Goal: Task Accomplishment & Management: Use online tool/utility

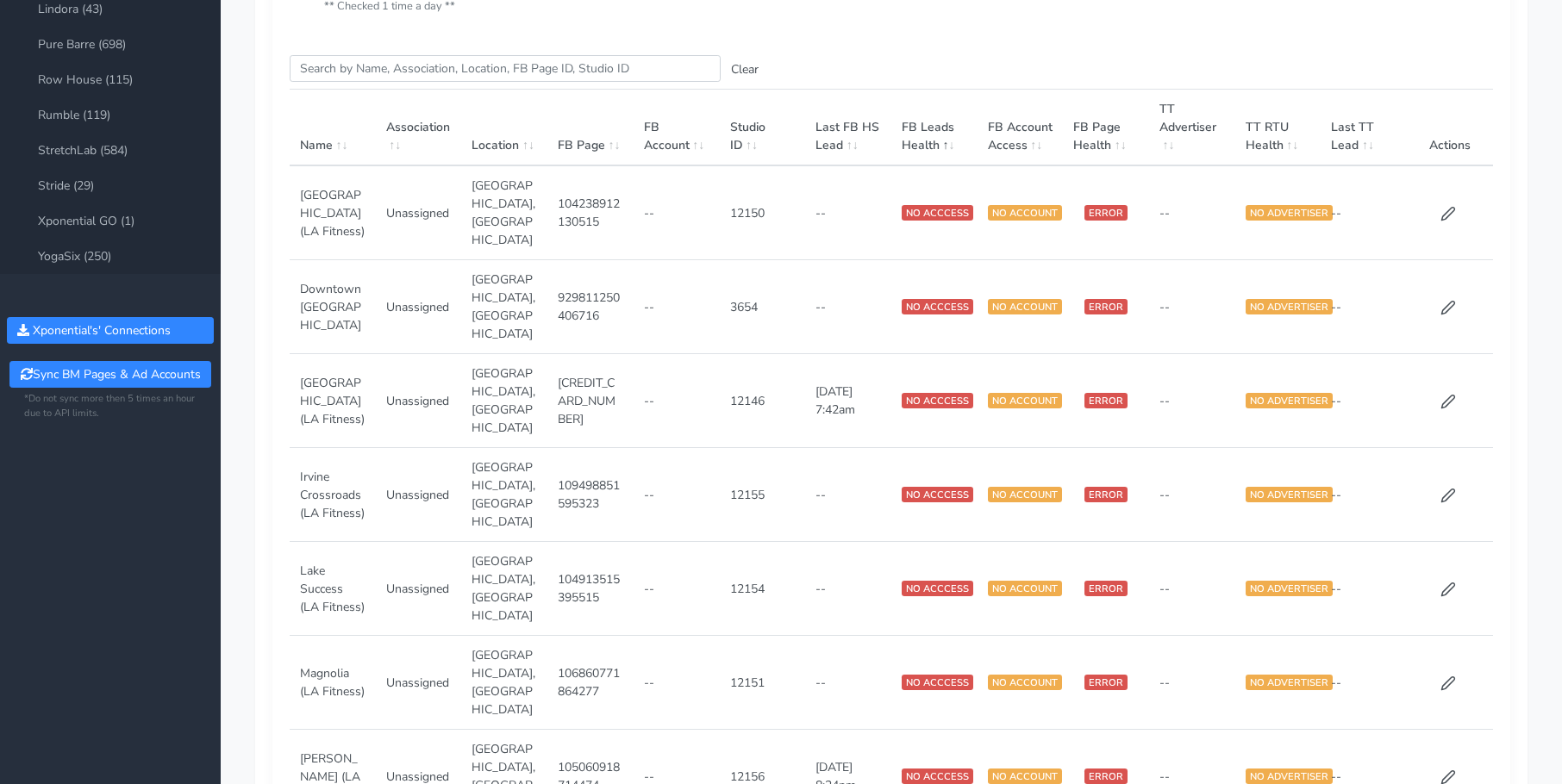
scroll to position [13, 0]
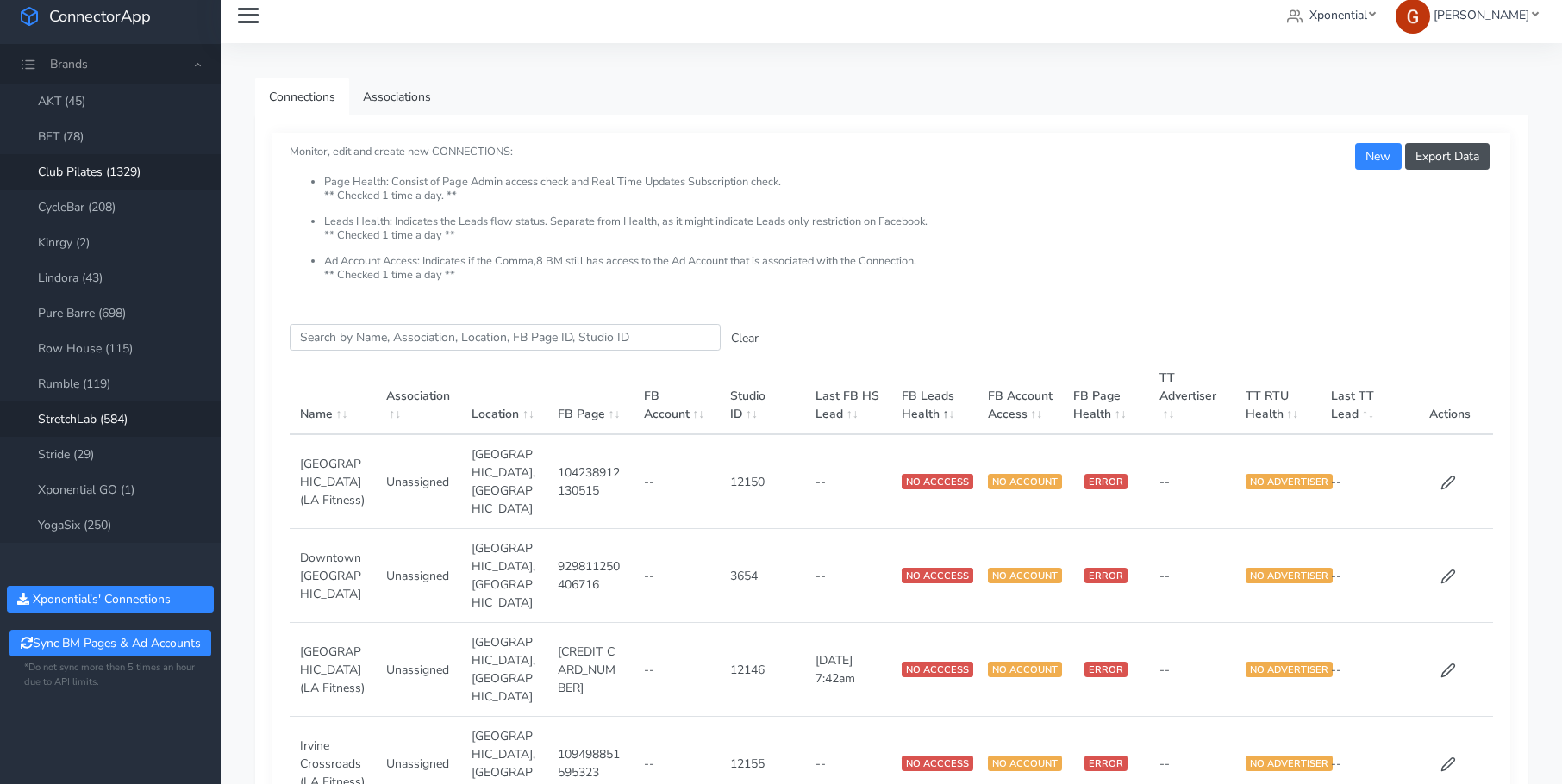
click at [101, 416] on link "StretchLab (584)" at bounding box center [110, 419] width 221 height 35
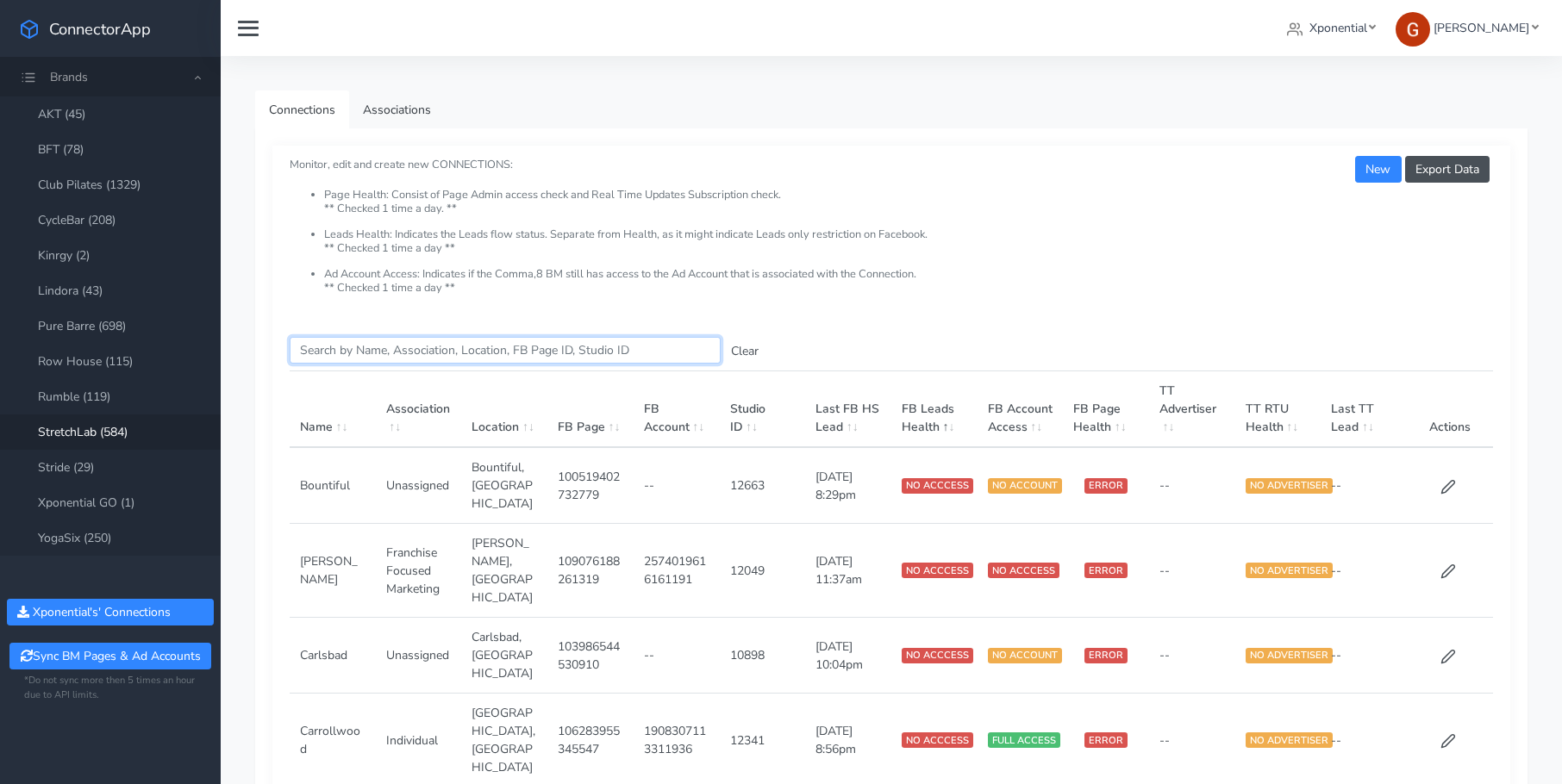
click at [497, 351] on input "Search this table" at bounding box center [505, 349] width 431 height 26
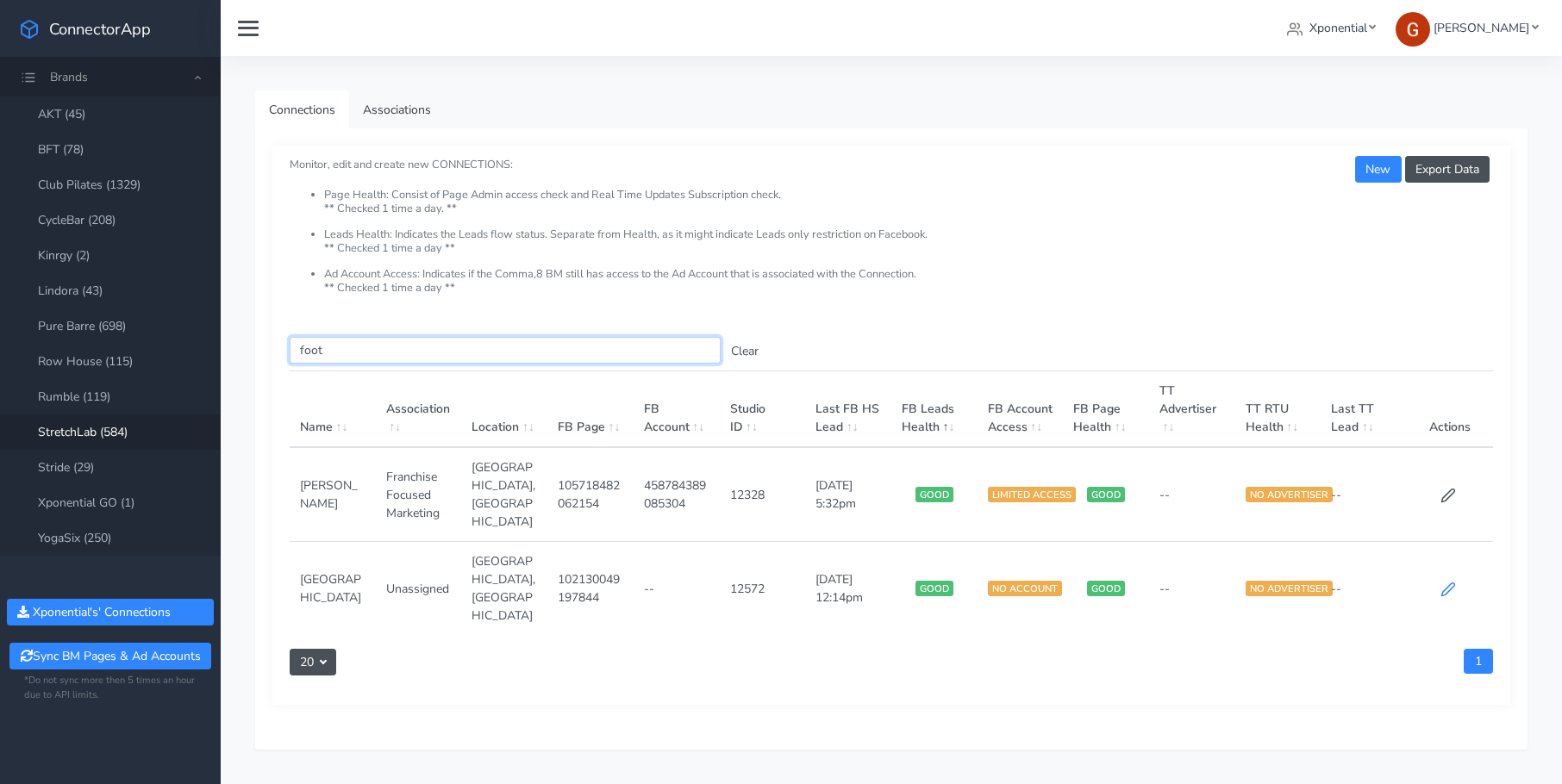
type input "foot"
click at [1449, 582] on icon at bounding box center [1448, 589] width 15 height 15
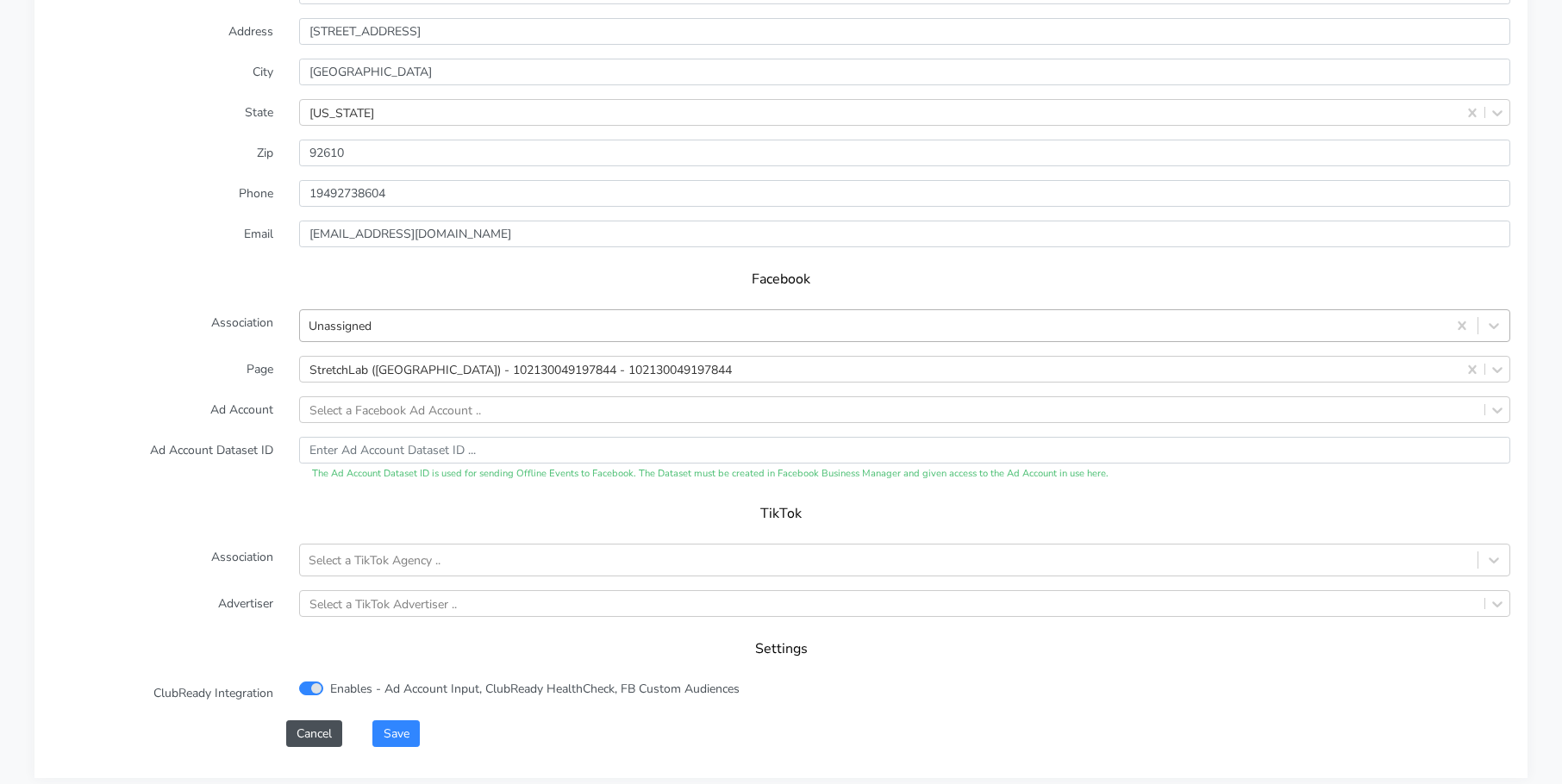
scroll to position [1489, 0]
click at [357, 325] on div "Unassigned" at bounding box center [339, 327] width 63 height 18
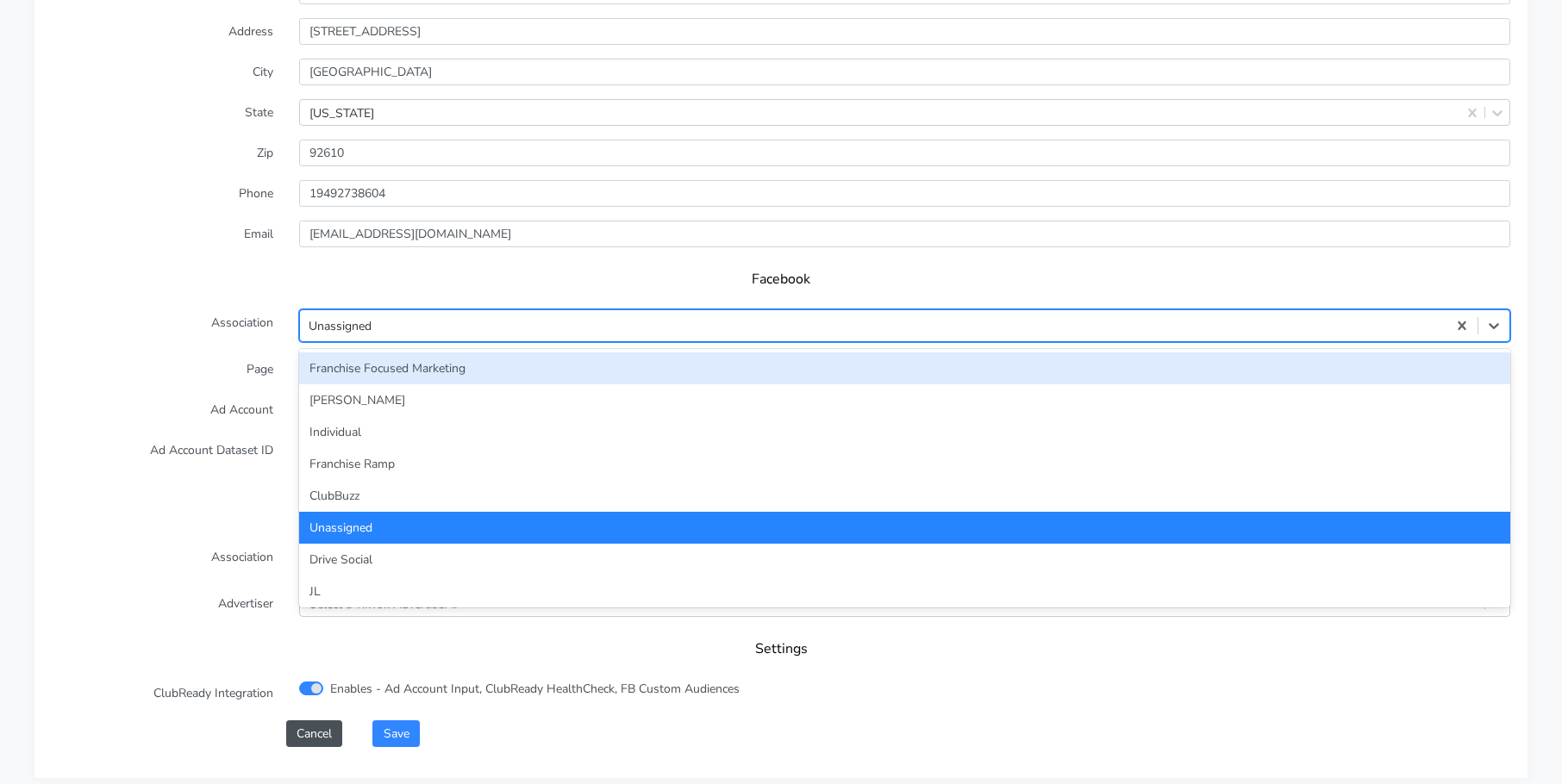
click at [358, 369] on div "Franchise Focused Marketing" at bounding box center [905, 368] width 1212 height 32
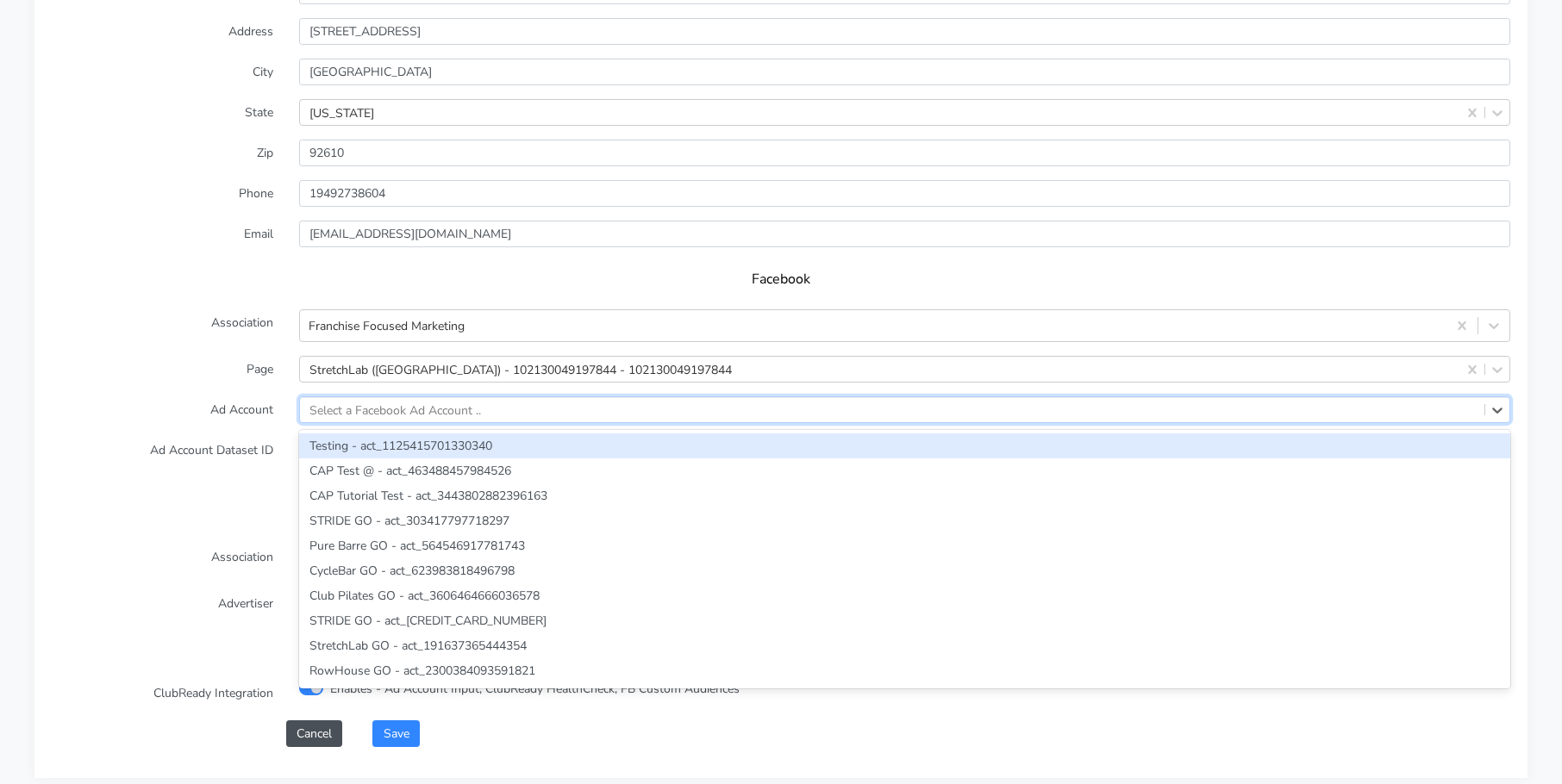
click at [438, 410] on div "Select a Facebook Ad Account .." at bounding box center [395, 410] width 172 height 18
paste input "1931680297610373"
type input "1931680297610373"
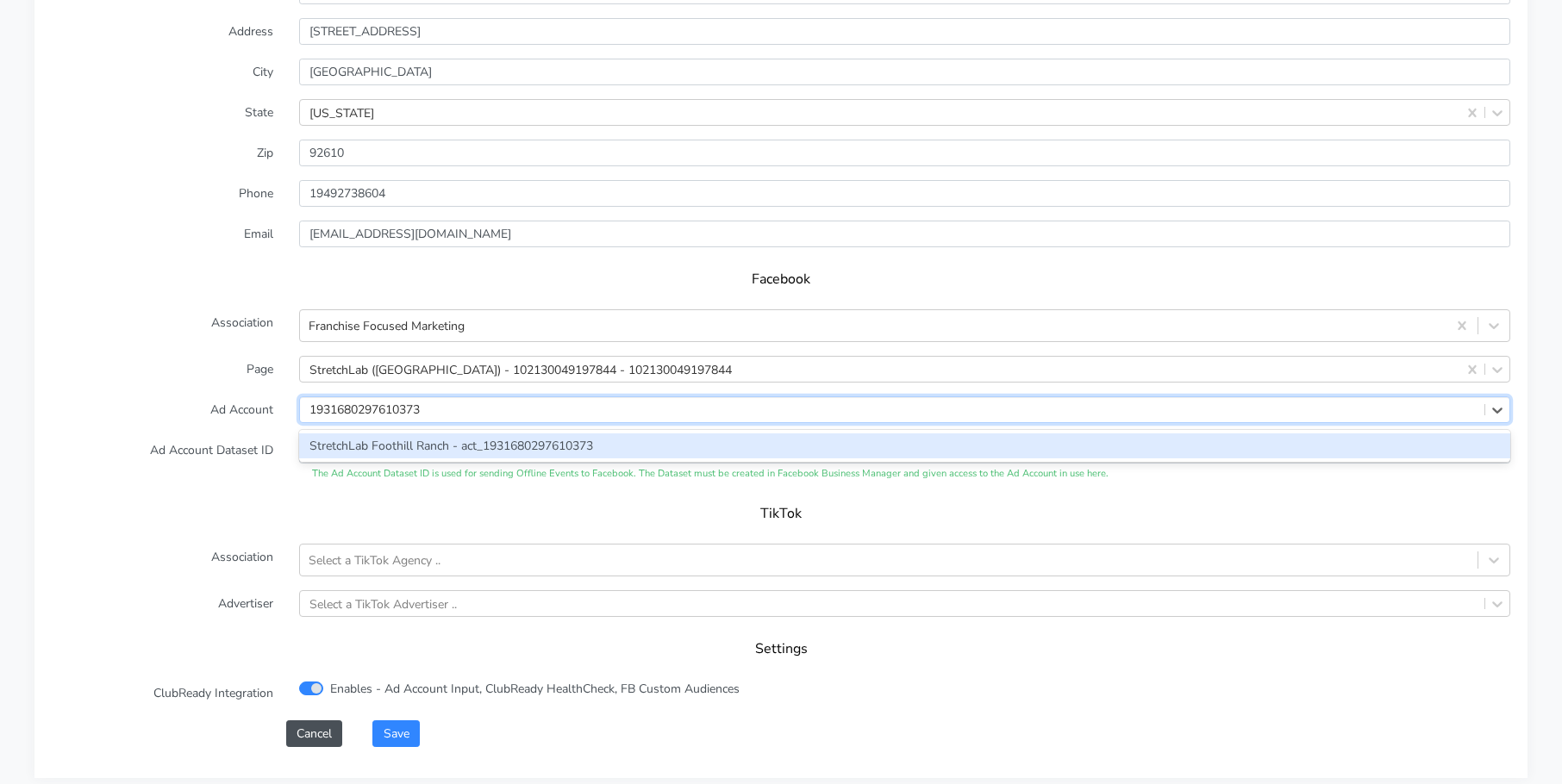
click at [342, 443] on div "StretchLab Foothill Ranch - act_1931680297610373" at bounding box center [905, 446] width 1212 height 25
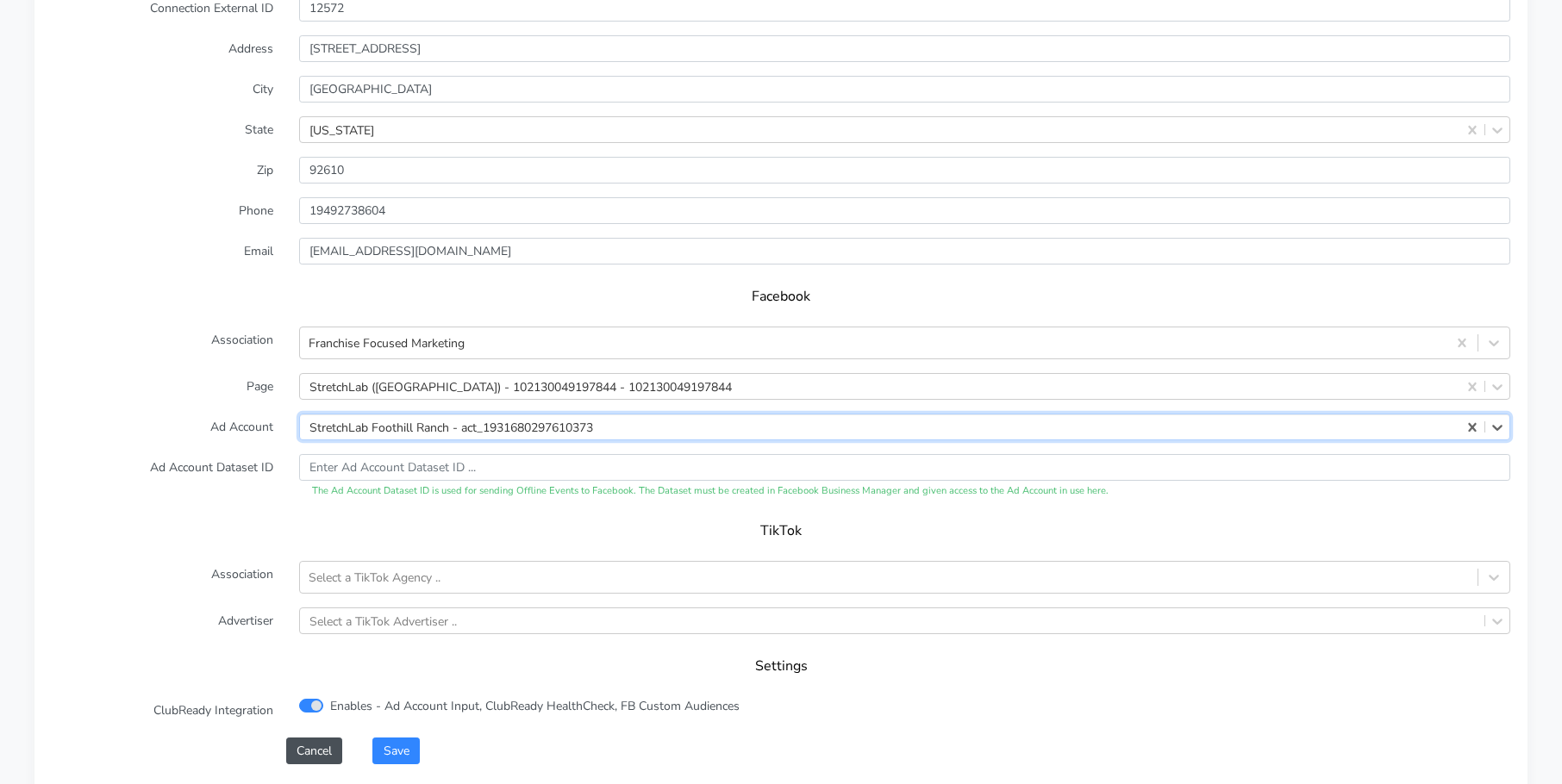
scroll to position [1335, 0]
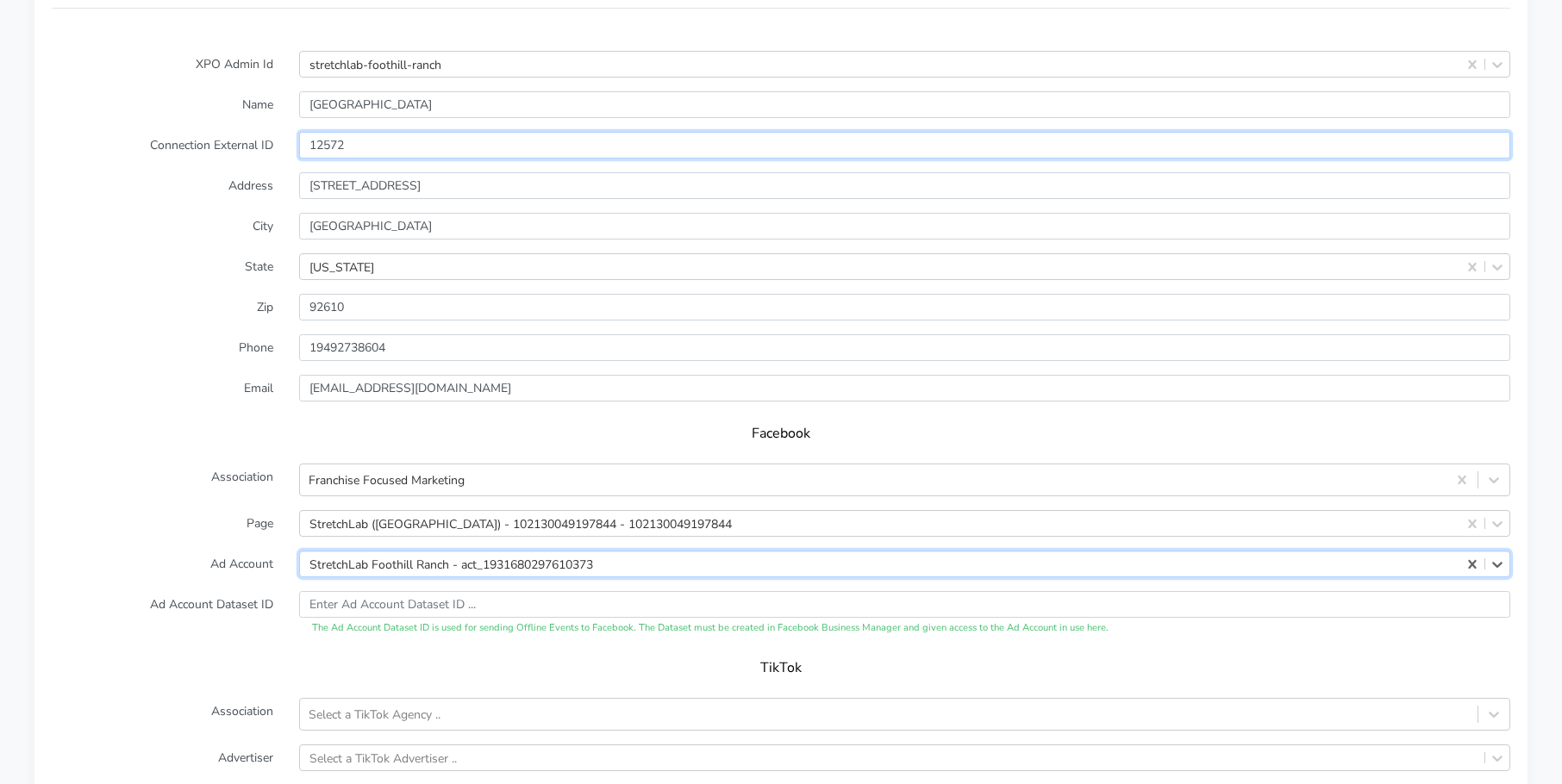
click at [333, 143] on input "12572" at bounding box center [905, 144] width 1212 height 26
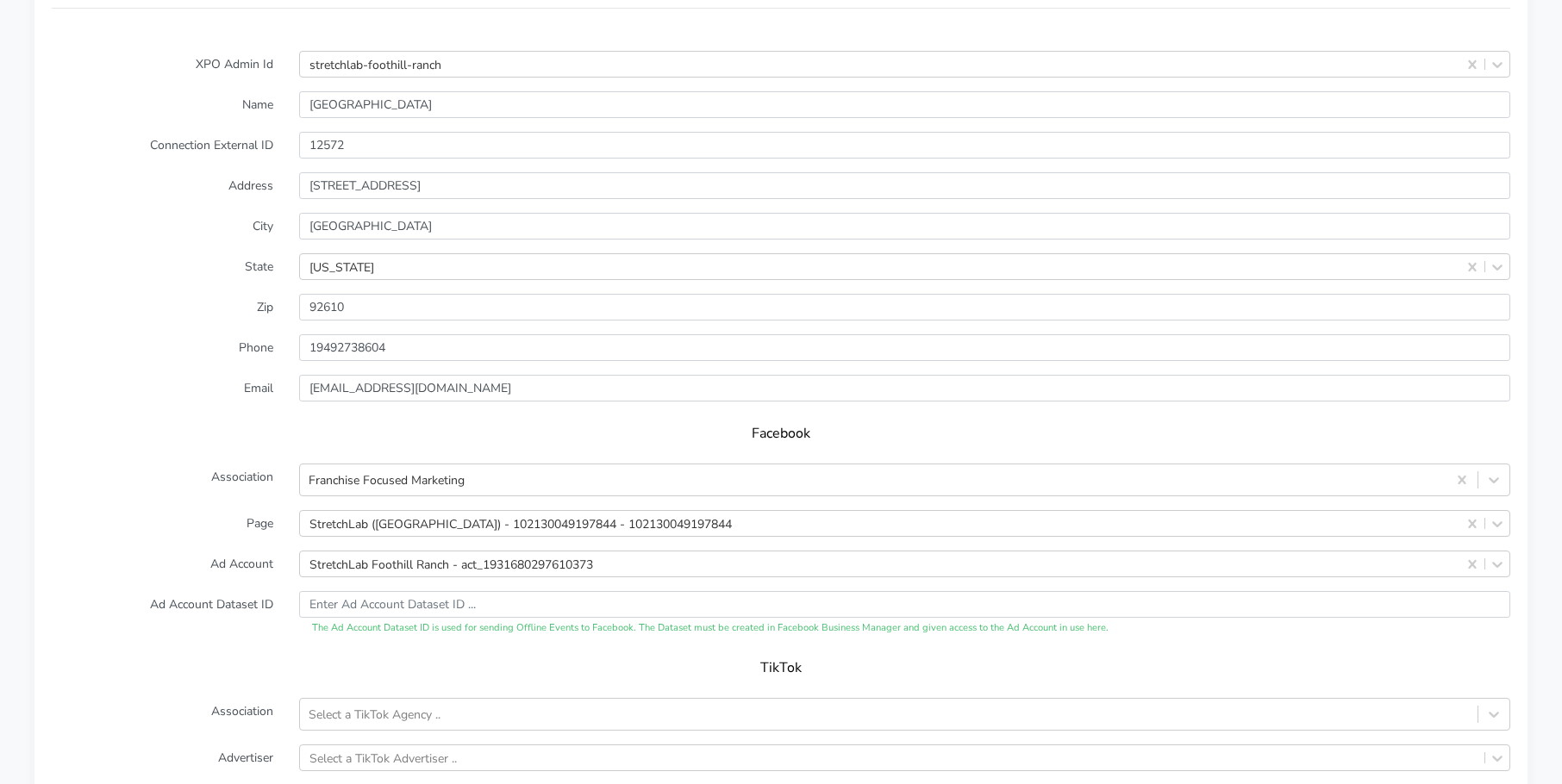
click at [162, 422] on div "Facebook" at bounding box center [781, 439] width 1459 height 48
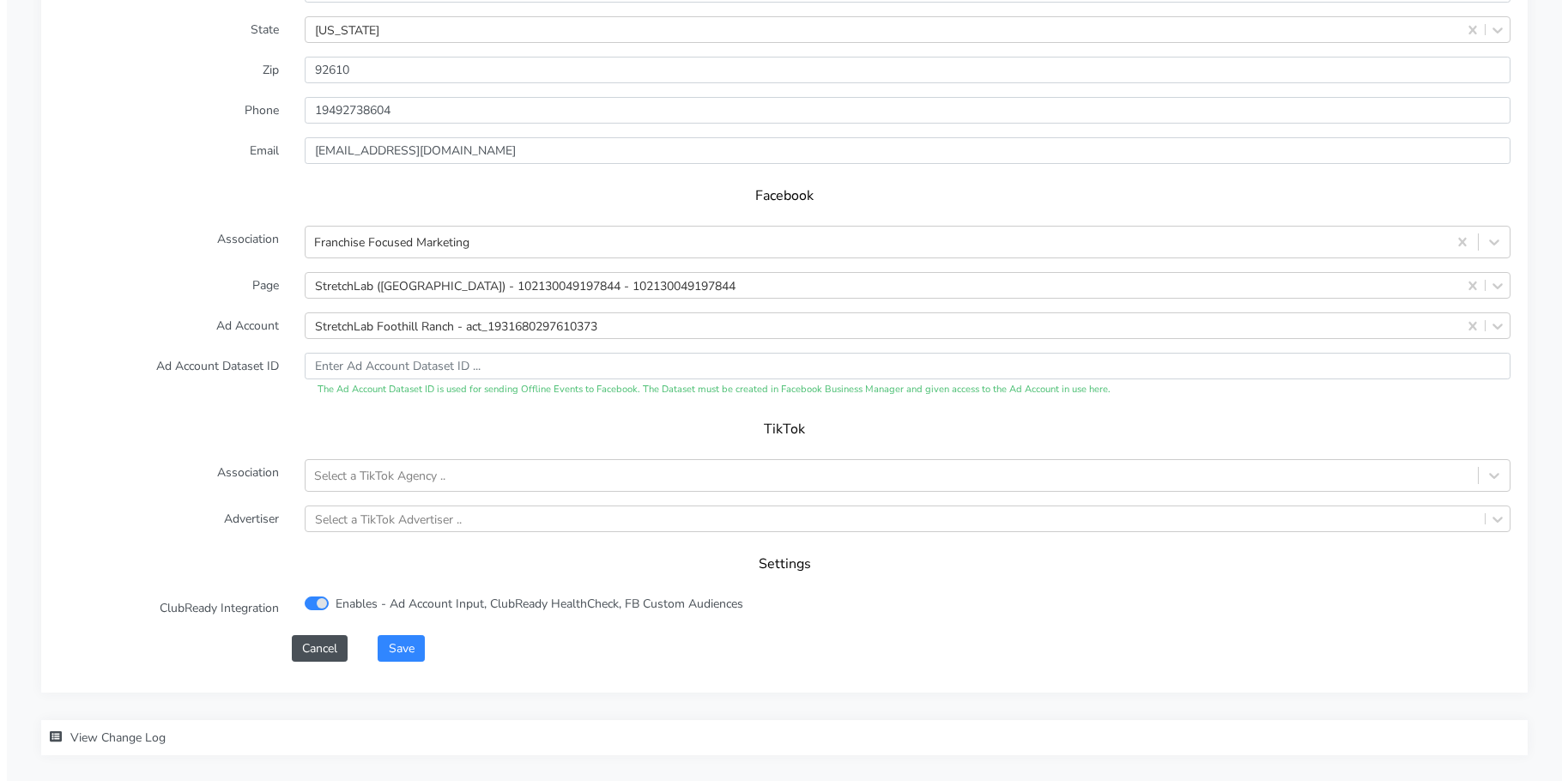
scroll to position [1649, 0]
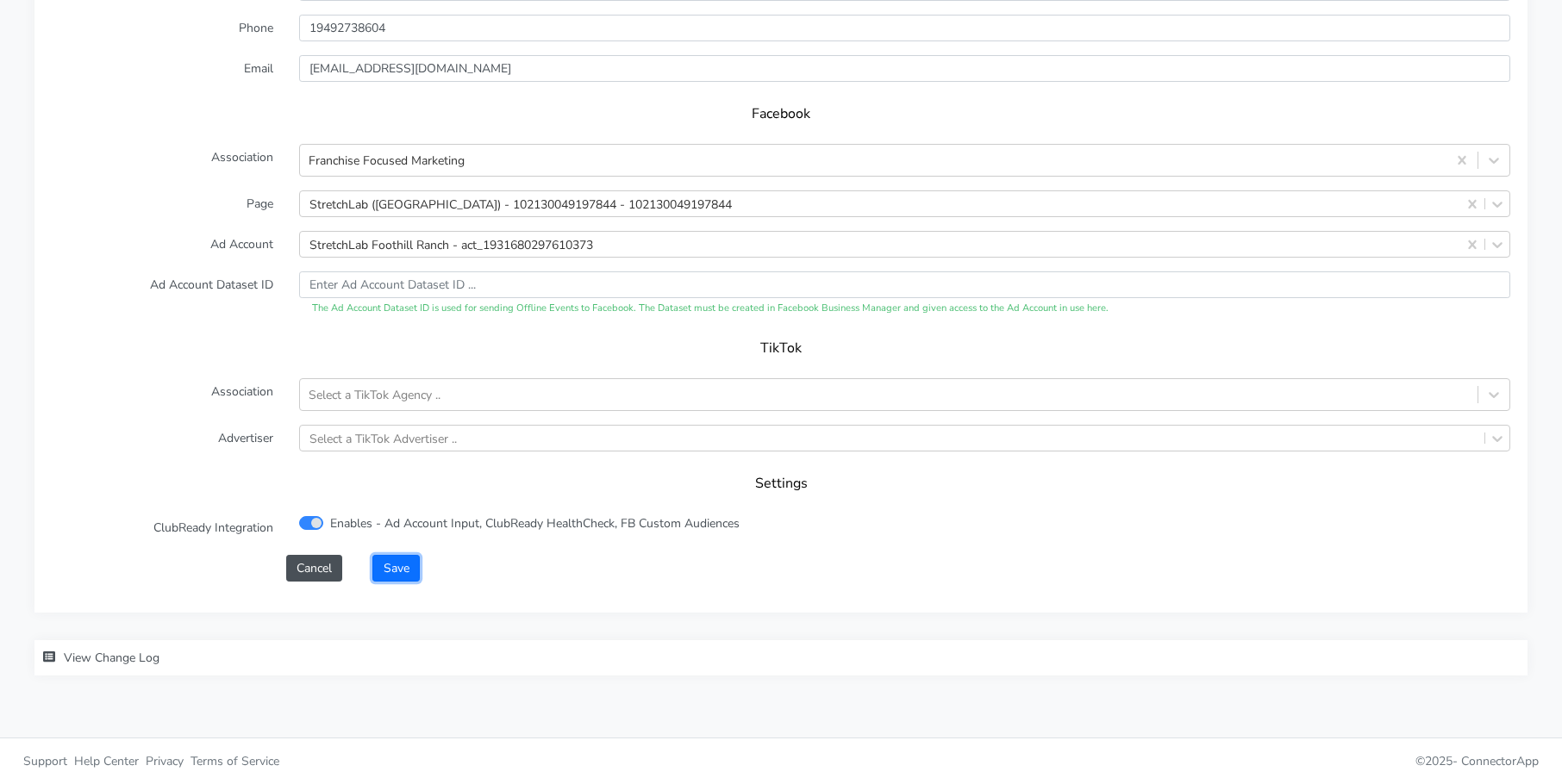
click at [396, 569] on button "Save" at bounding box center [395, 568] width 46 height 26
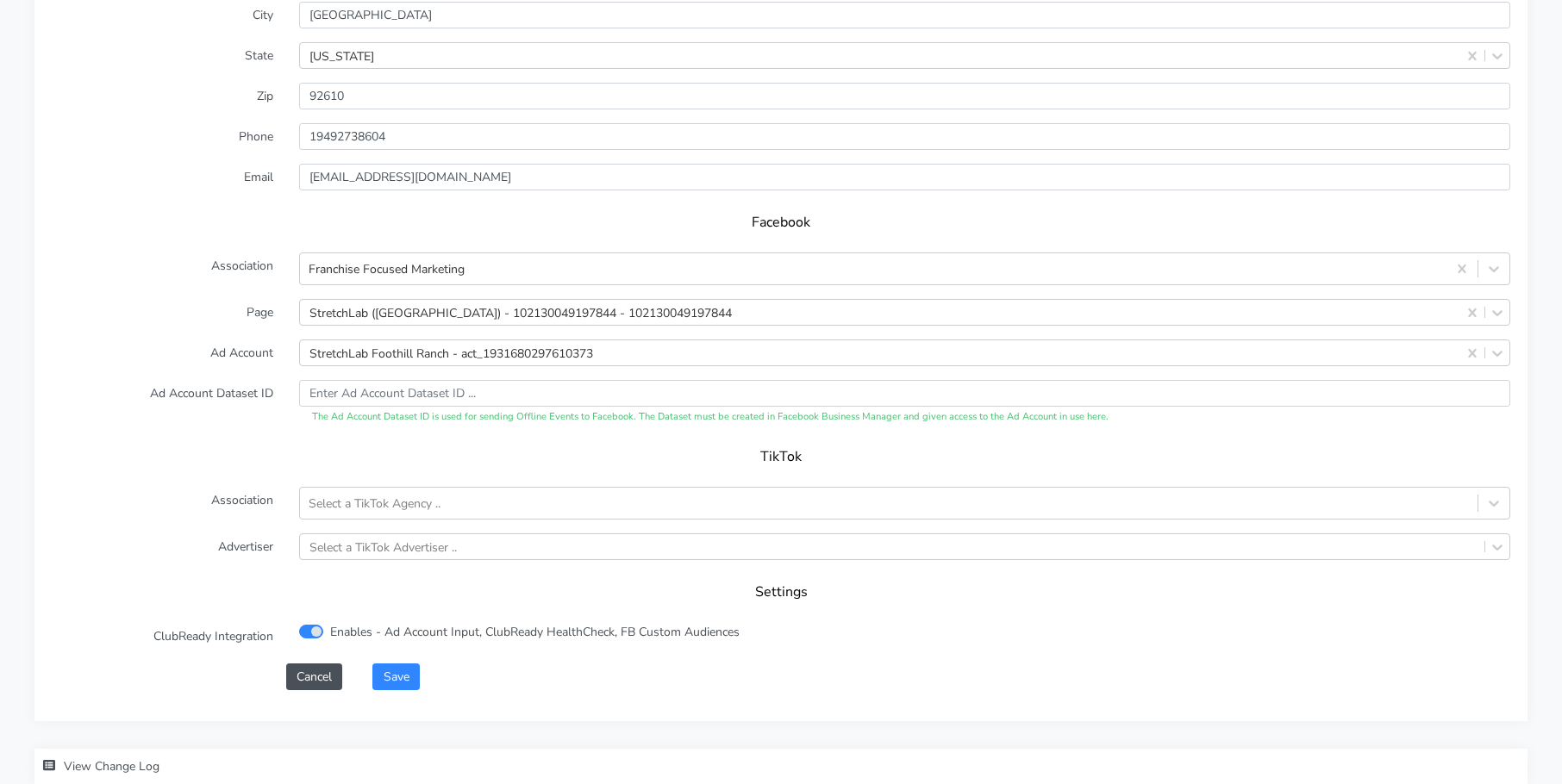
scroll to position [1677, 0]
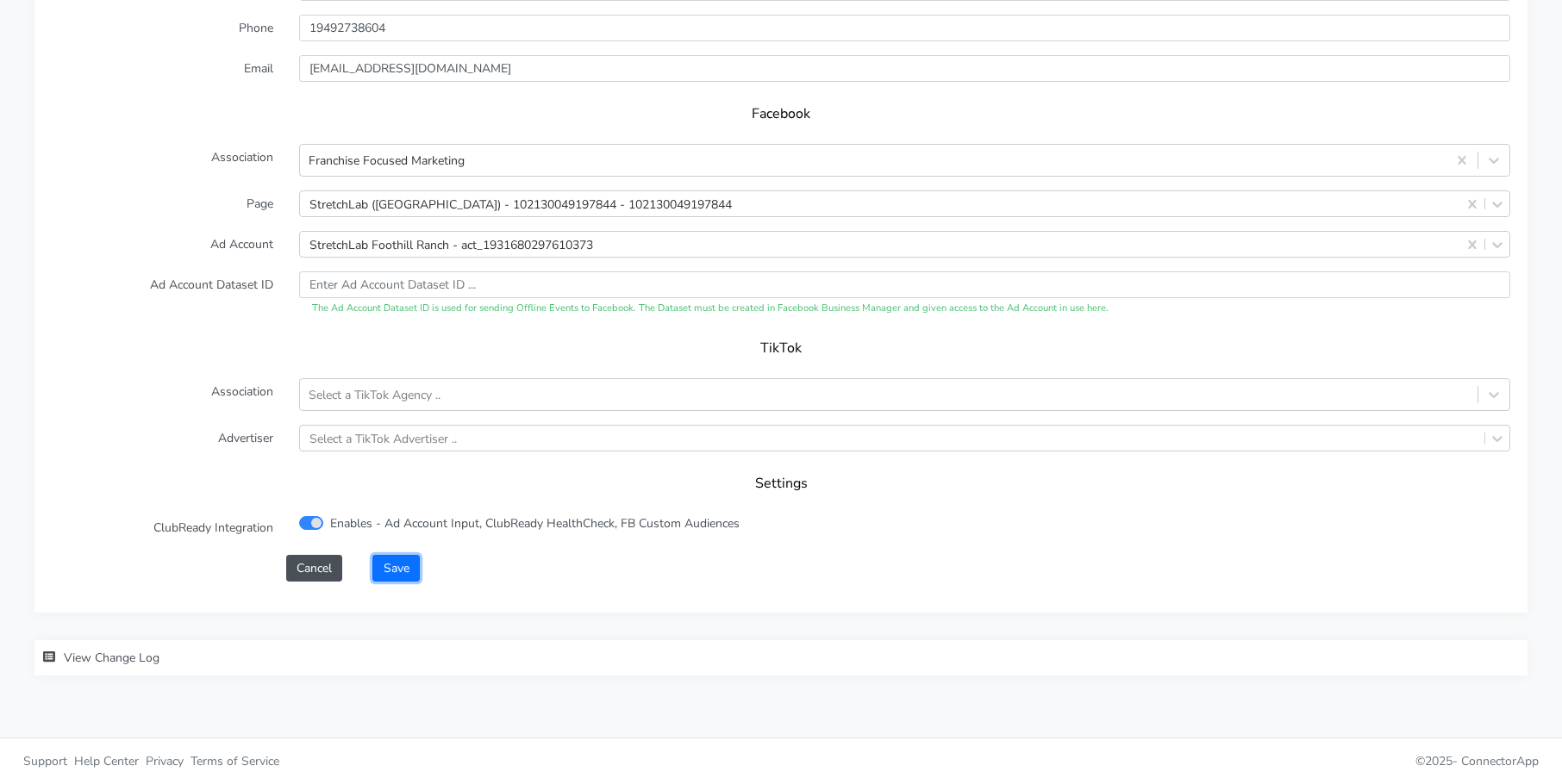
click at [405, 561] on button "Save" at bounding box center [395, 568] width 46 height 26
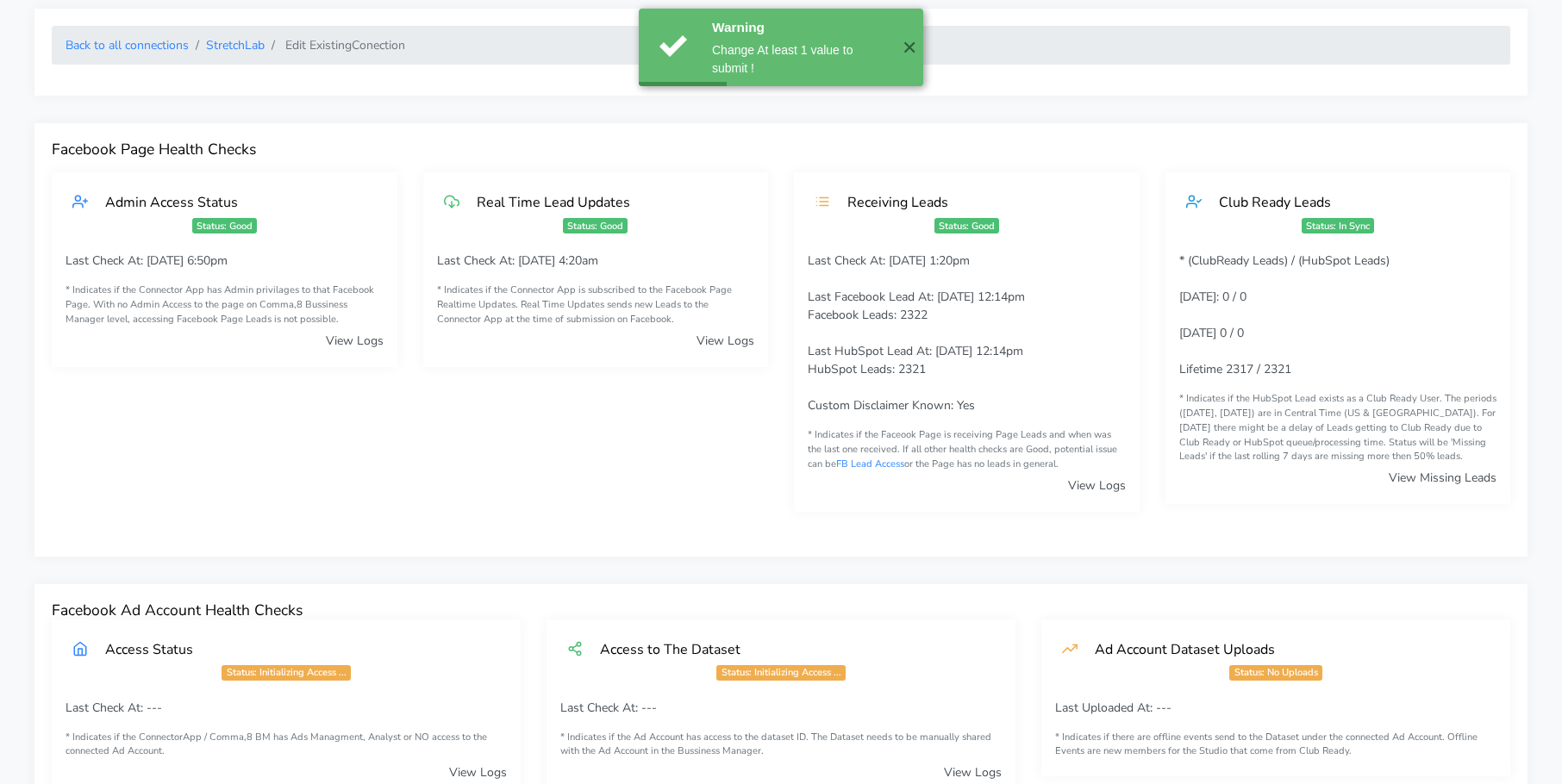
scroll to position [0, 0]
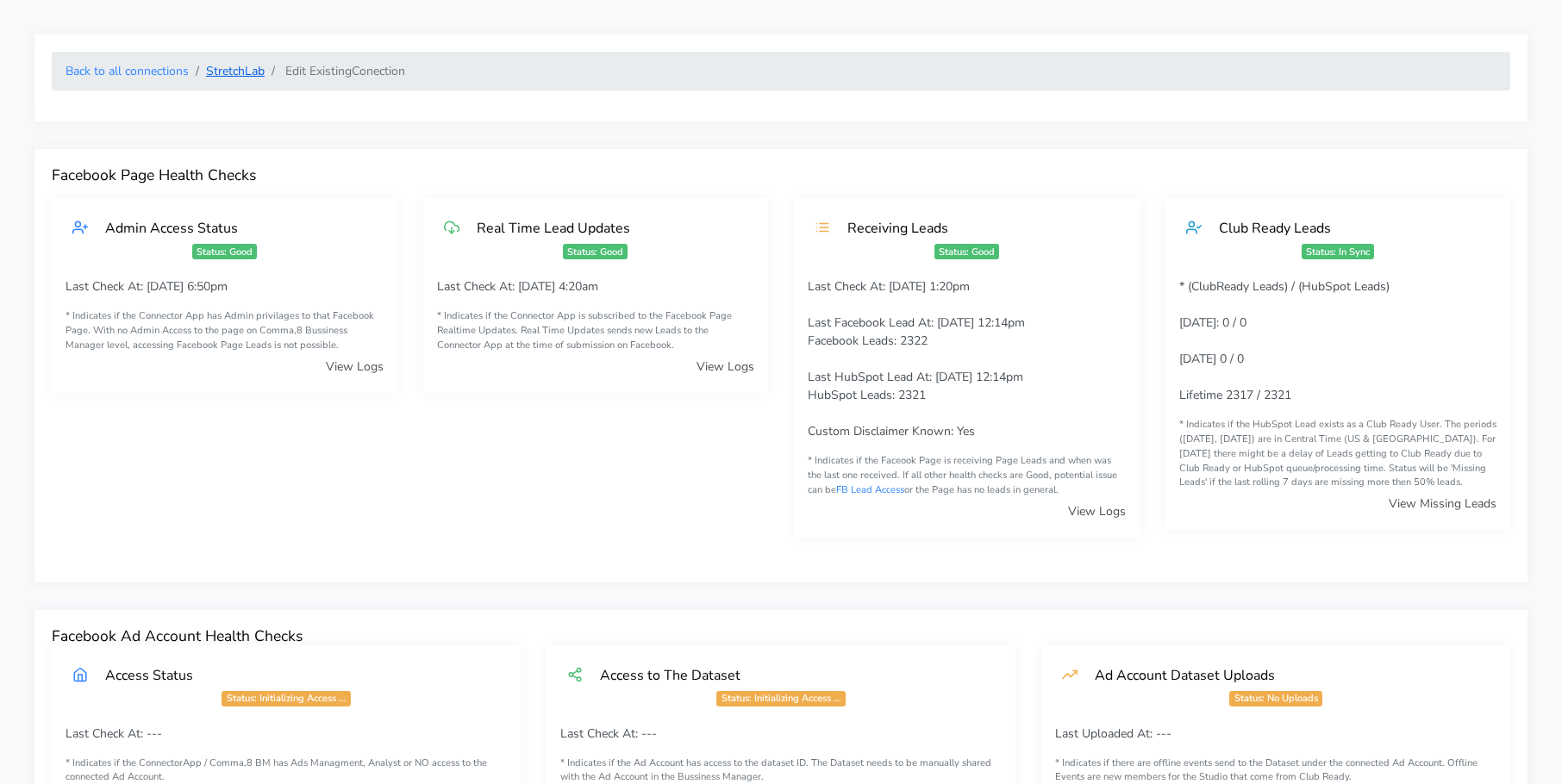
click at [239, 71] on link "StretchLab" at bounding box center [235, 71] width 59 height 16
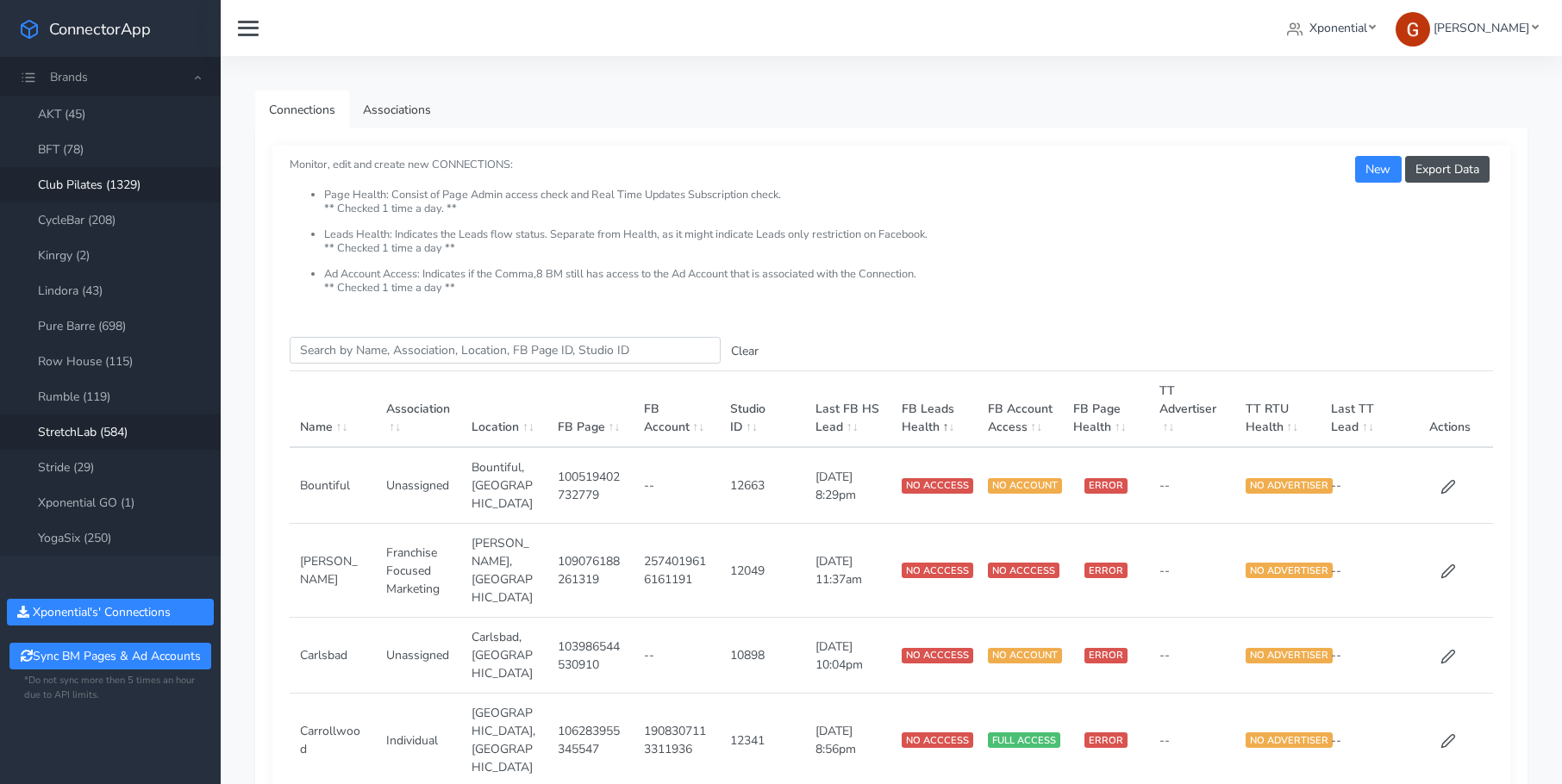
click at [116, 190] on link "Club Pilates (1329)" at bounding box center [110, 184] width 221 height 35
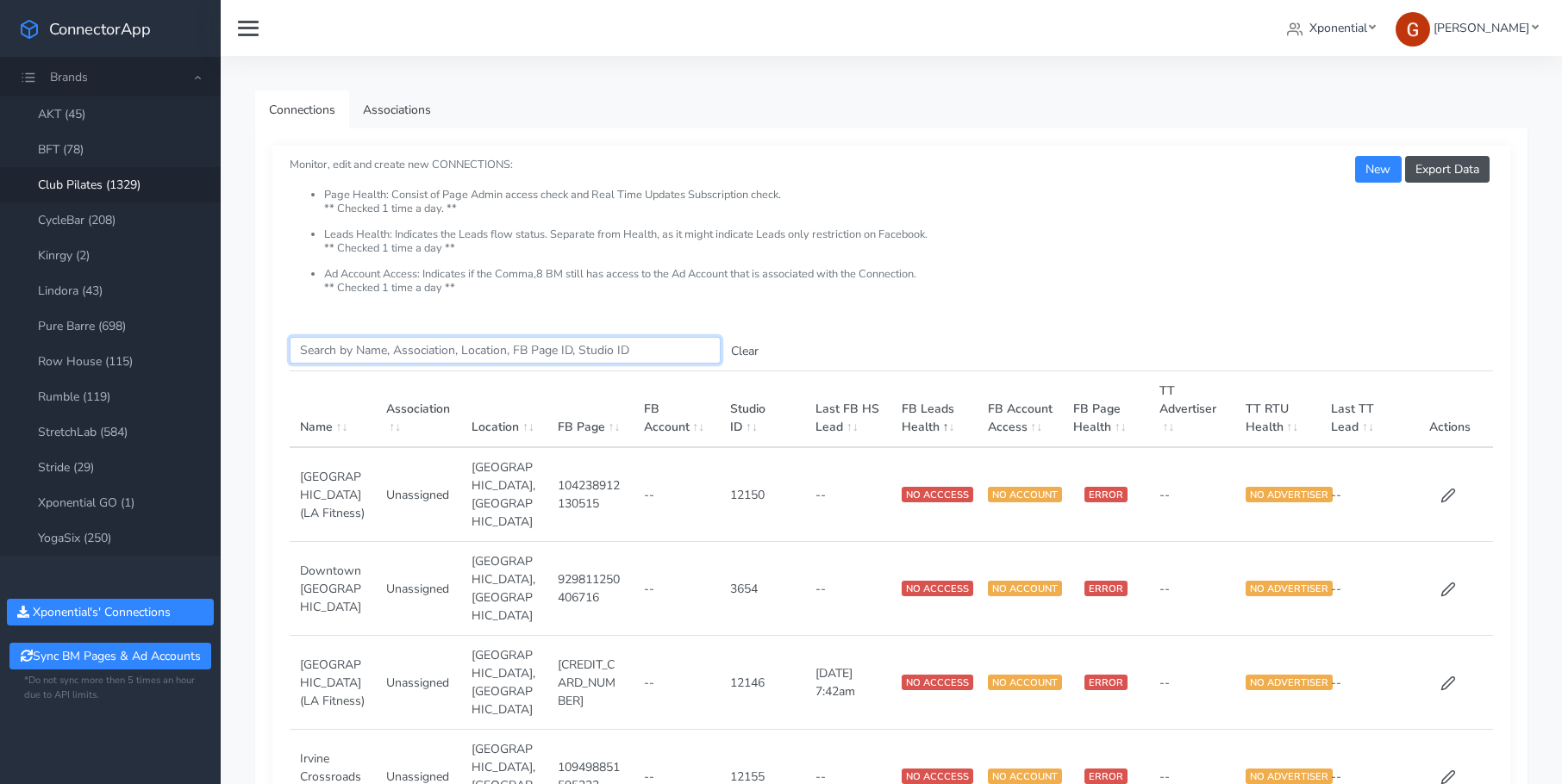
click at [463, 363] on input "Search this table" at bounding box center [505, 349] width 431 height 26
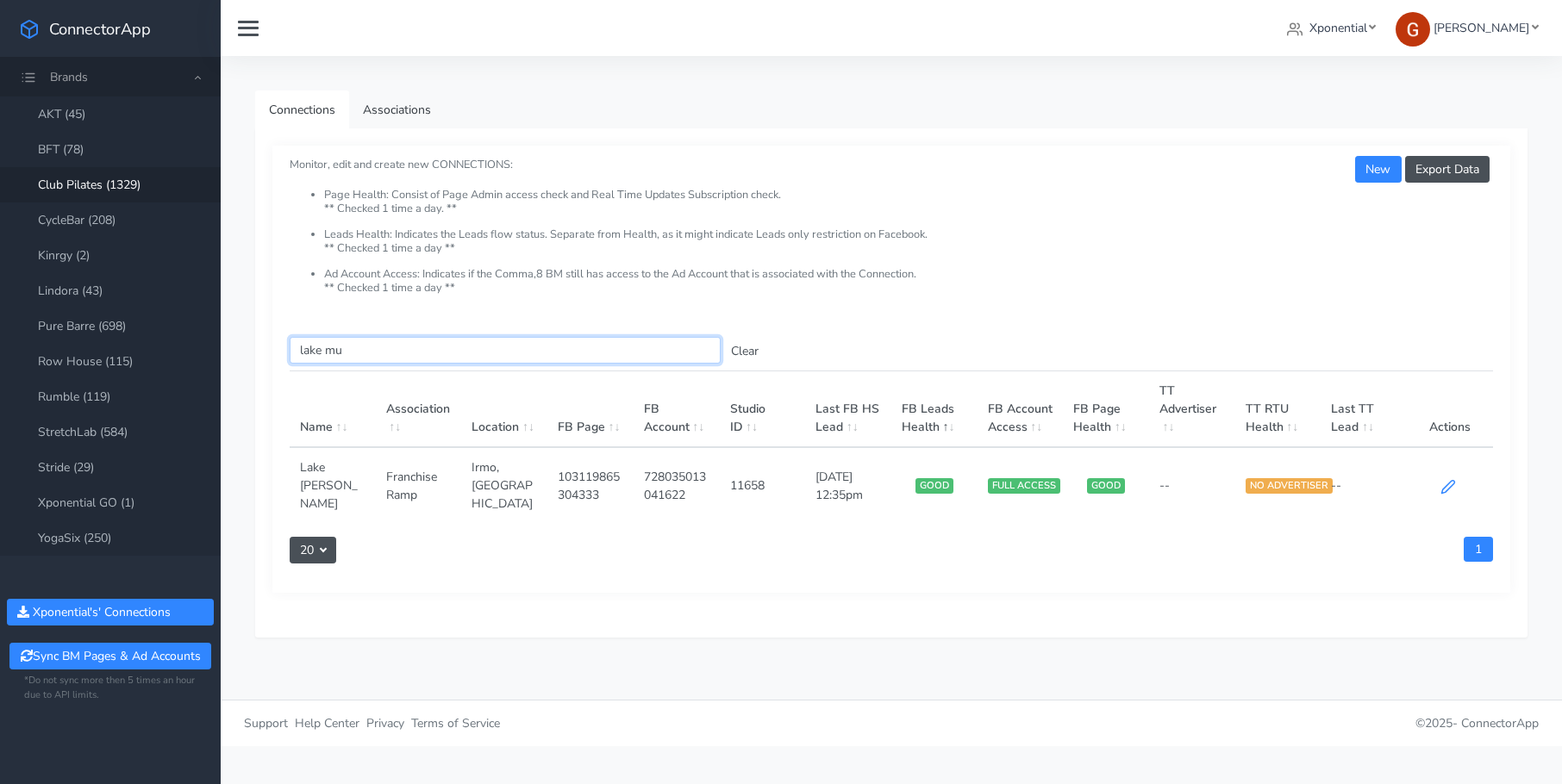
type input "lake mu"
click at [1446, 480] on icon at bounding box center [1448, 486] width 15 height 15
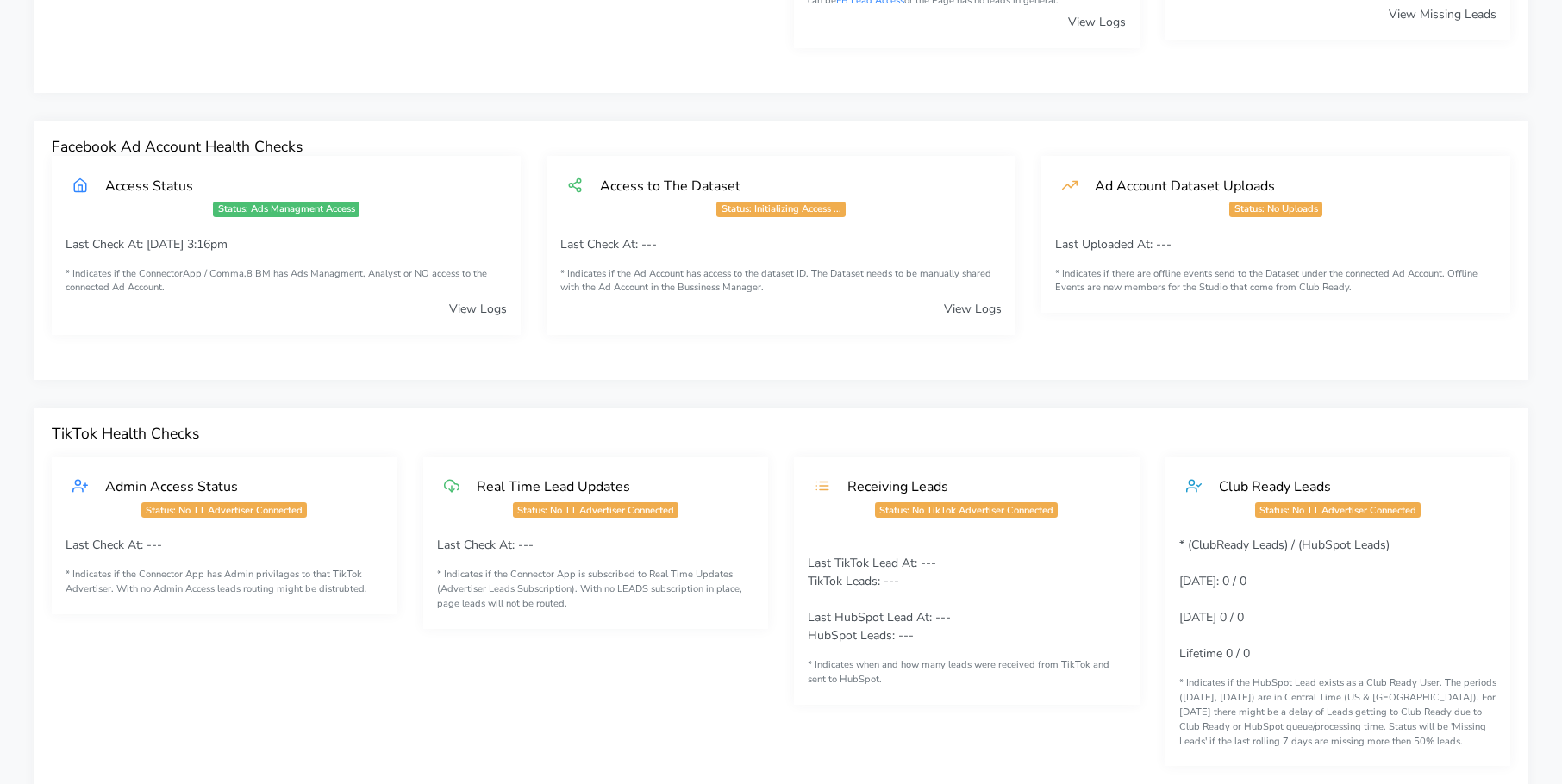
scroll to position [1138, 0]
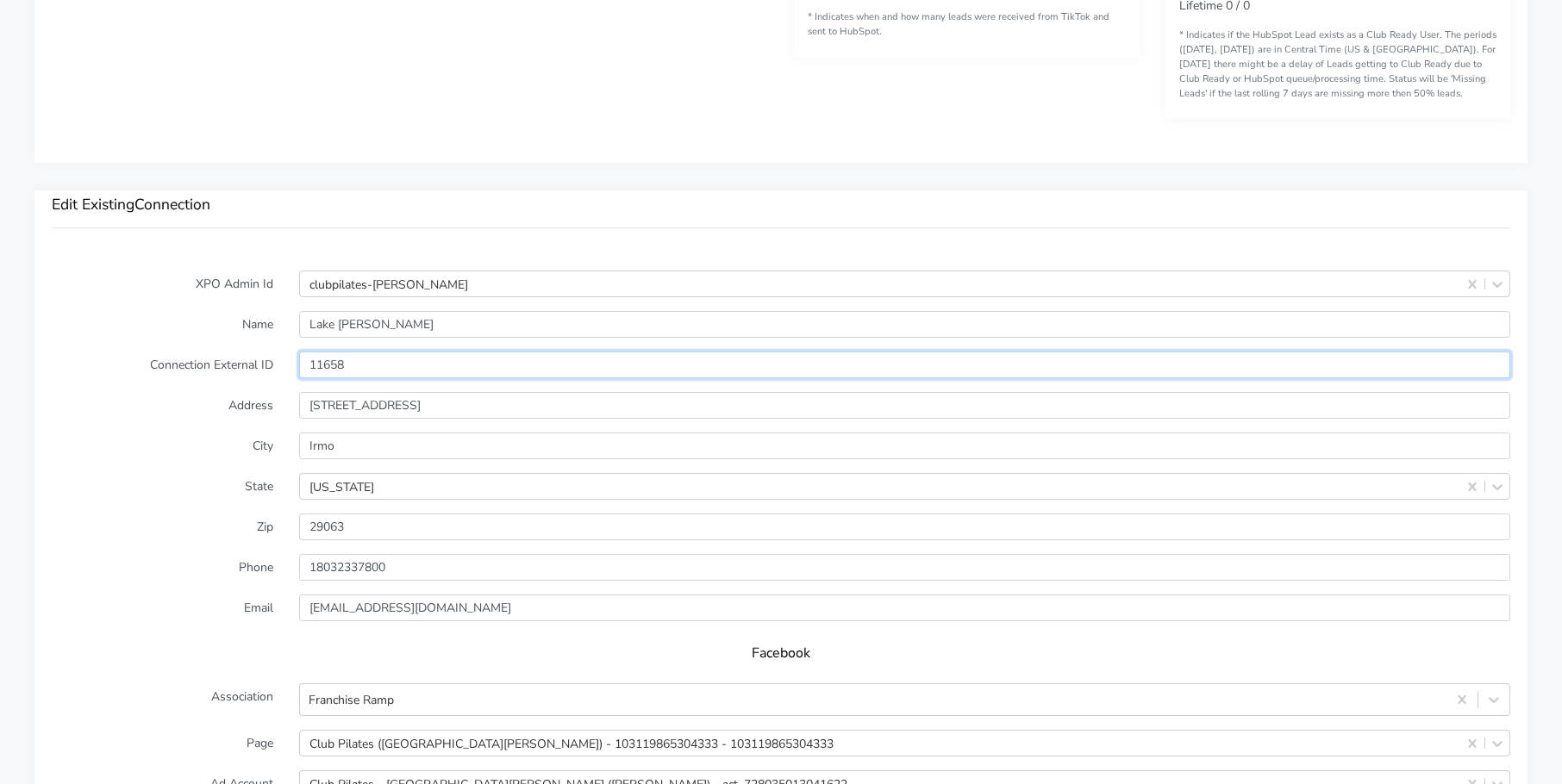
click at [322, 359] on input "11658" at bounding box center [905, 365] width 1212 height 26
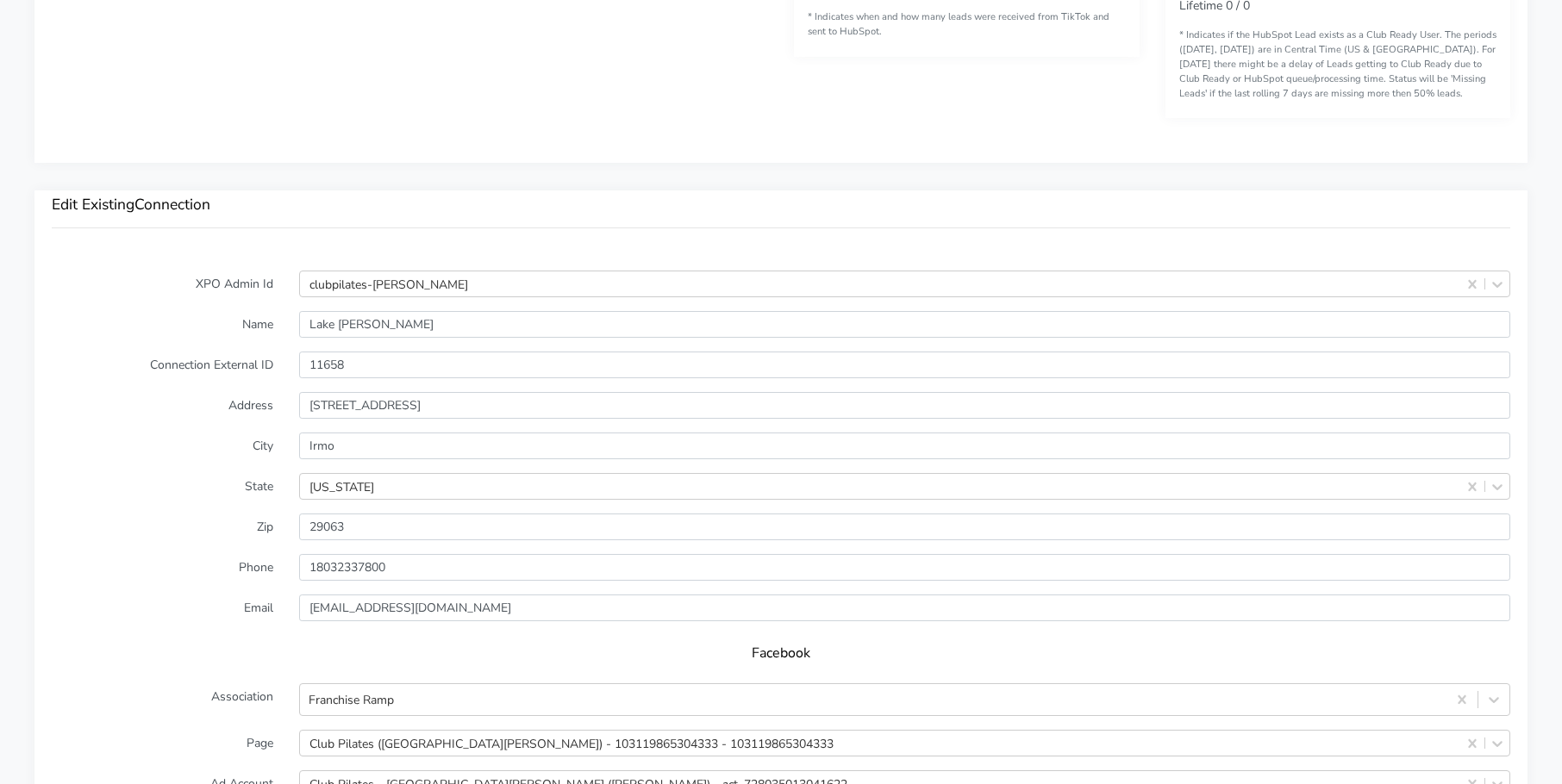
click at [132, 315] on label "Name" at bounding box center [162, 324] width 248 height 26
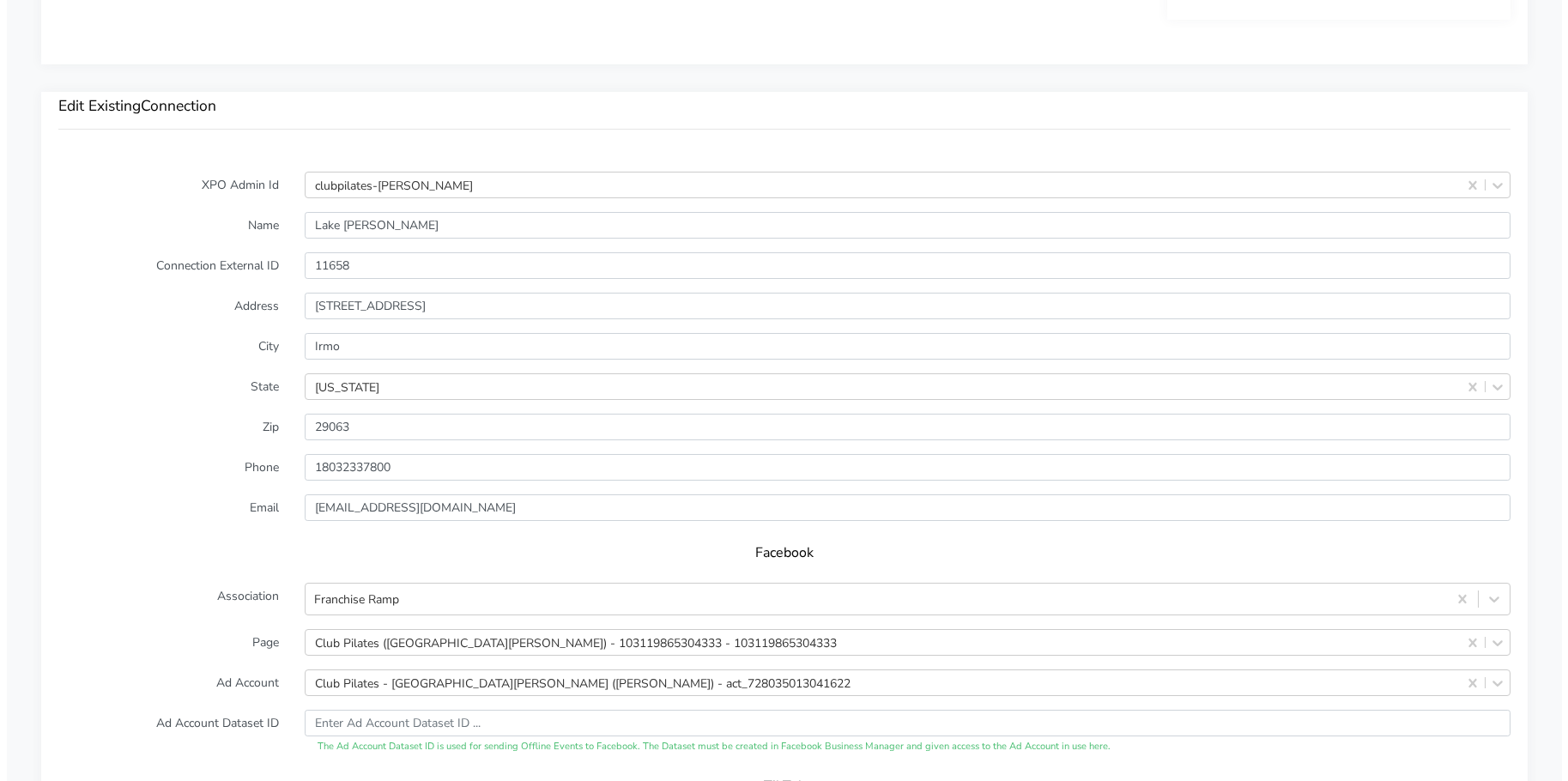
scroll to position [1471, 0]
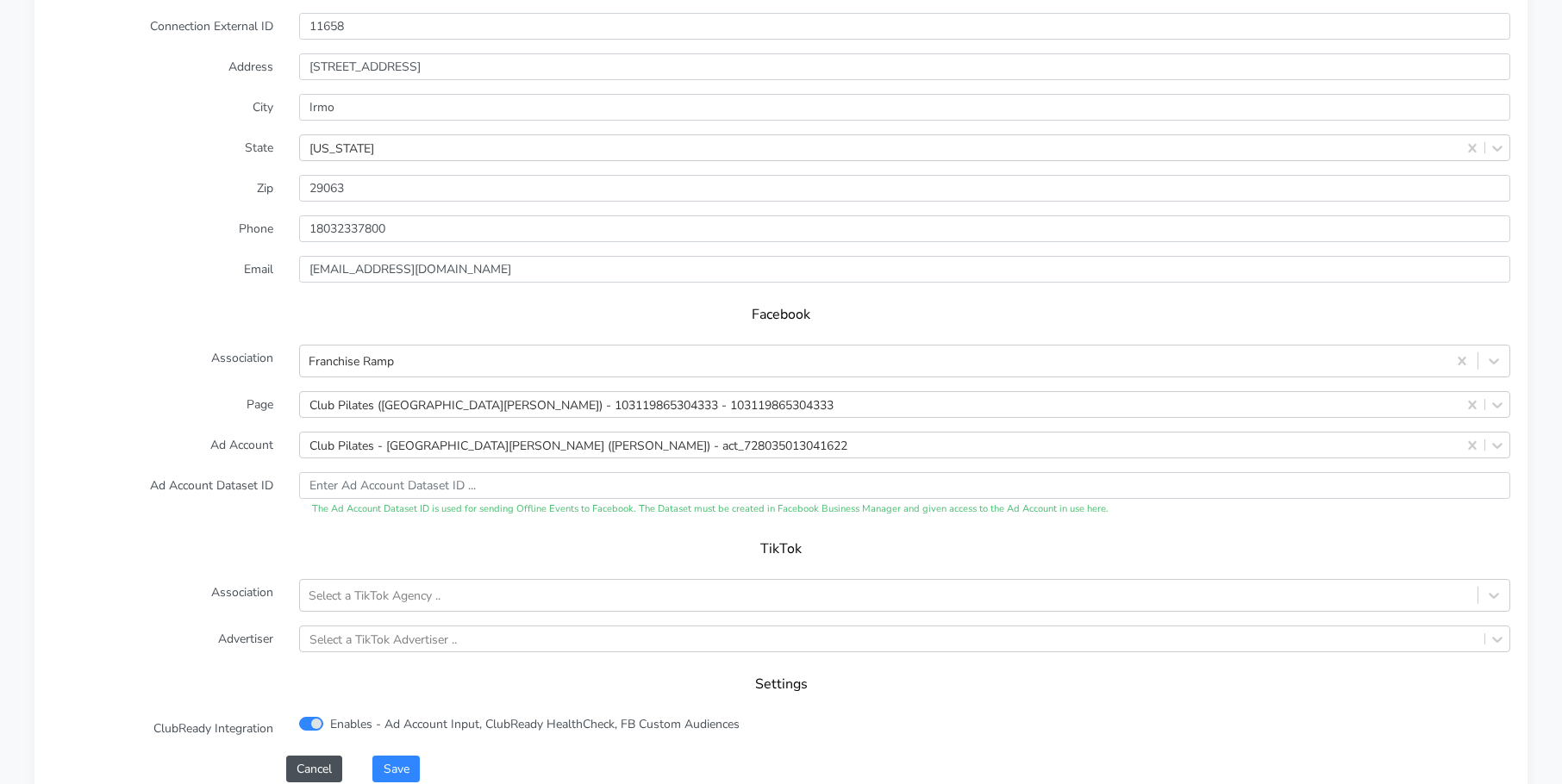
click at [162, 426] on form "XPO Admin Id clubpilates-[PERSON_NAME] Name Lake [PERSON_NAME] Connection Exter…" at bounding box center [781, 357] width 1459 height 850
click at [401, 769] on button "Save" at bounding box center [395, 769] width 46 height 26
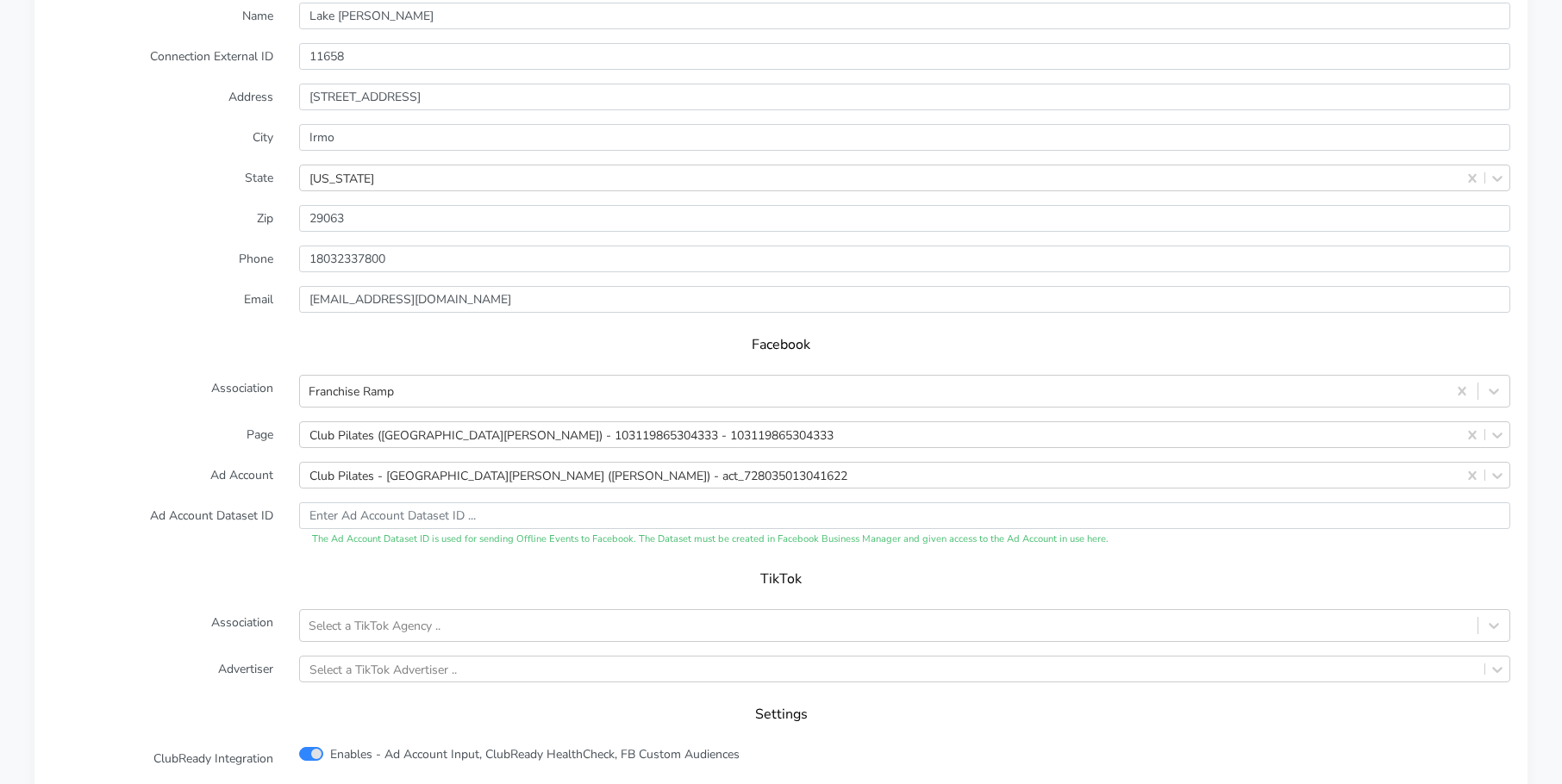
scroll to position [1677, 0]
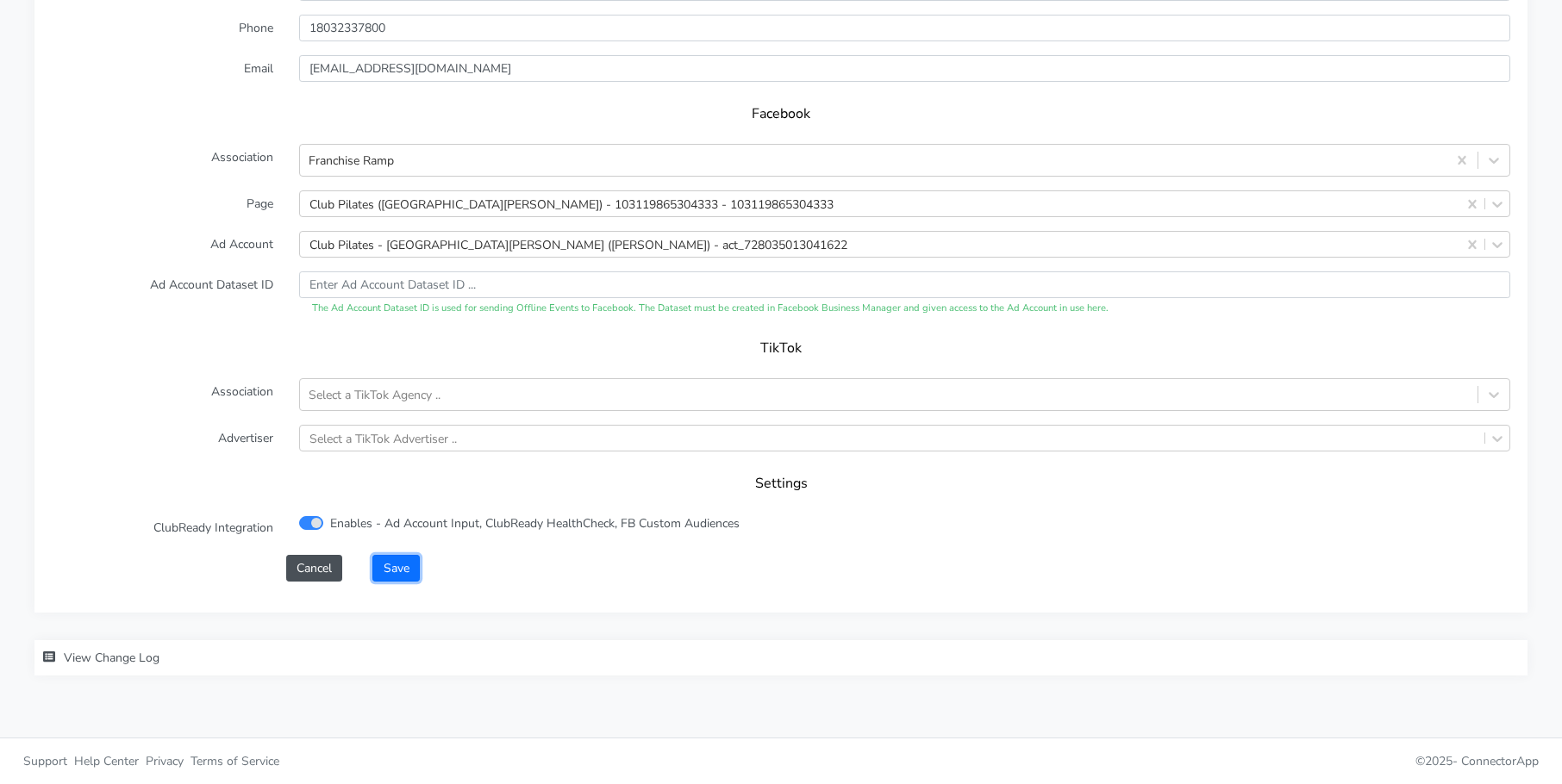
click at [401, 564] on button "Save" at bounding box center [395, 568] width 46 height 26
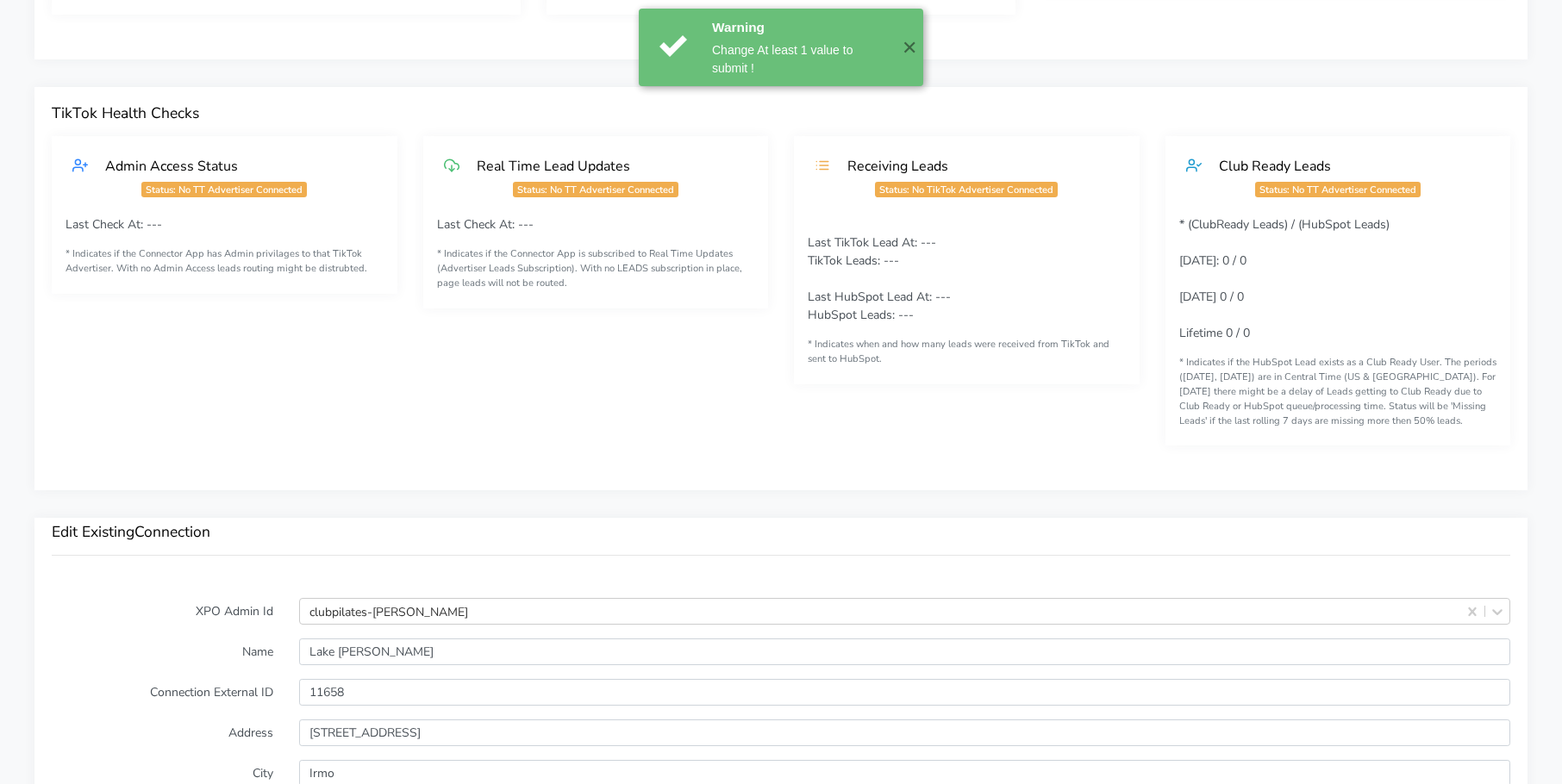
scroll to position [0, 0]
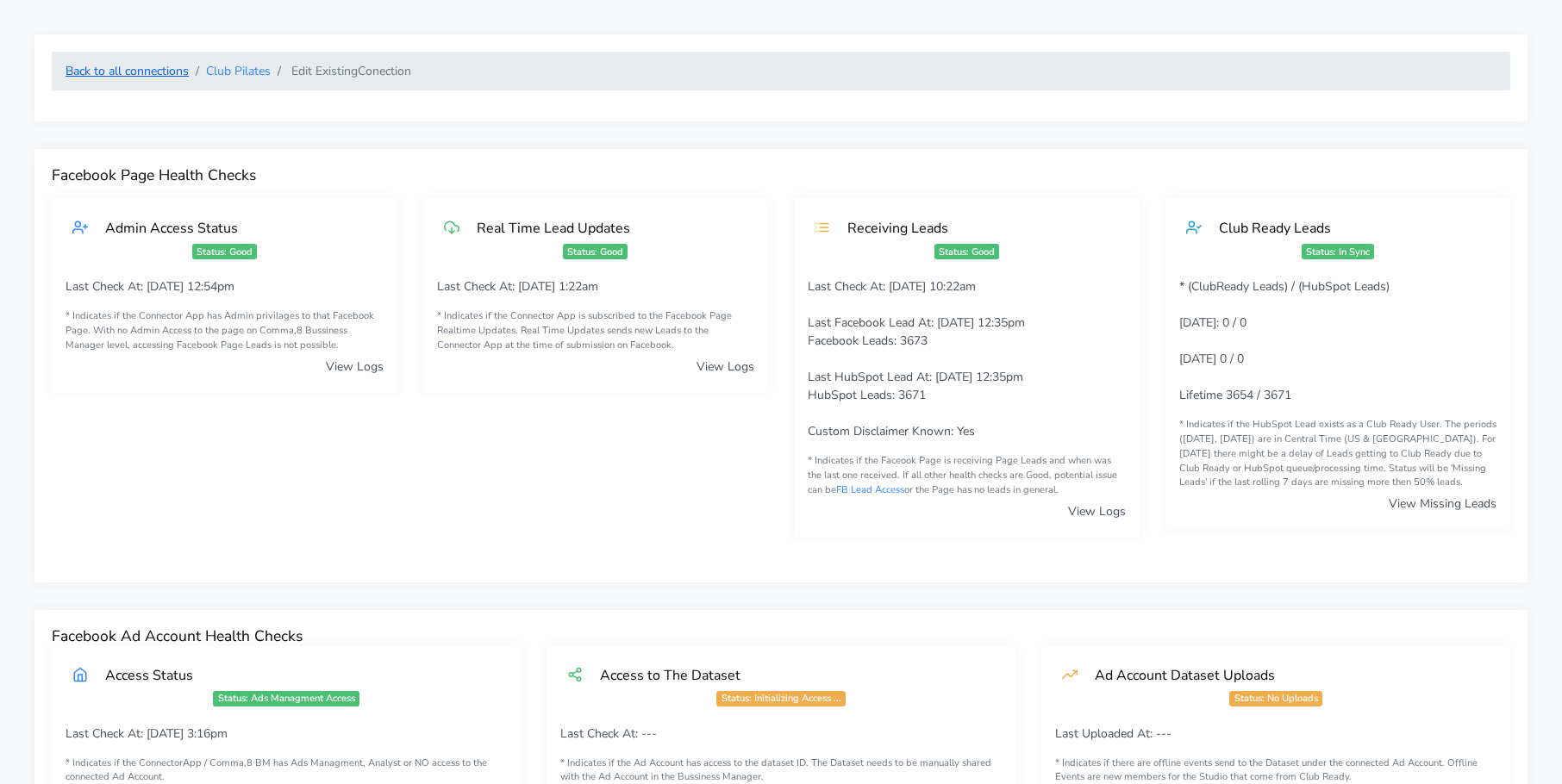
click at [140, 68] on link "Back to all connections" at bounding box center [127, 71] width 123 height 16
